Goal: Communication & Community: Participate in discussion

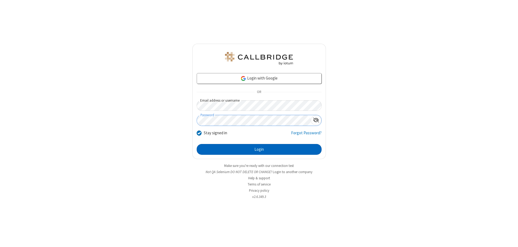
click at [259, 149] on button "Login" at bounding box center [259, 149] width 125 height 11
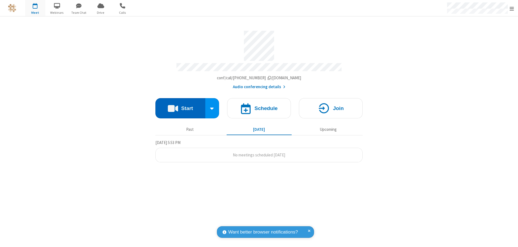
click at [180, 106] on button "Start" at bounding box center [180, 108] width 50 height 20
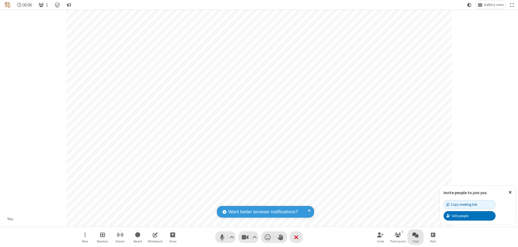
click at [415, 235] on span "Open chat" at bounding box center [415, 234] width 6 height 7
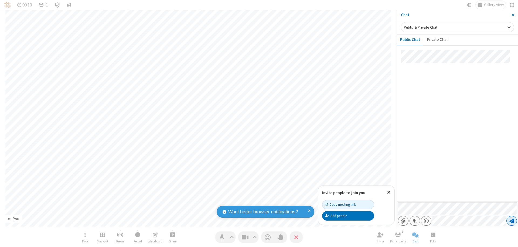
click at [511, 221] on span "Send message" at bounding box center [511, 220] width 5 height 5
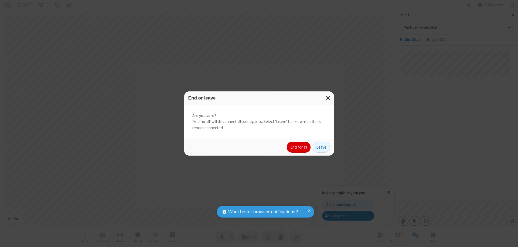
click at [299, 147] on button "End for all" at bounding box center [299, 147] width 24 height 11
